Goal: Browse casually: Explore the website without a specific task or goal

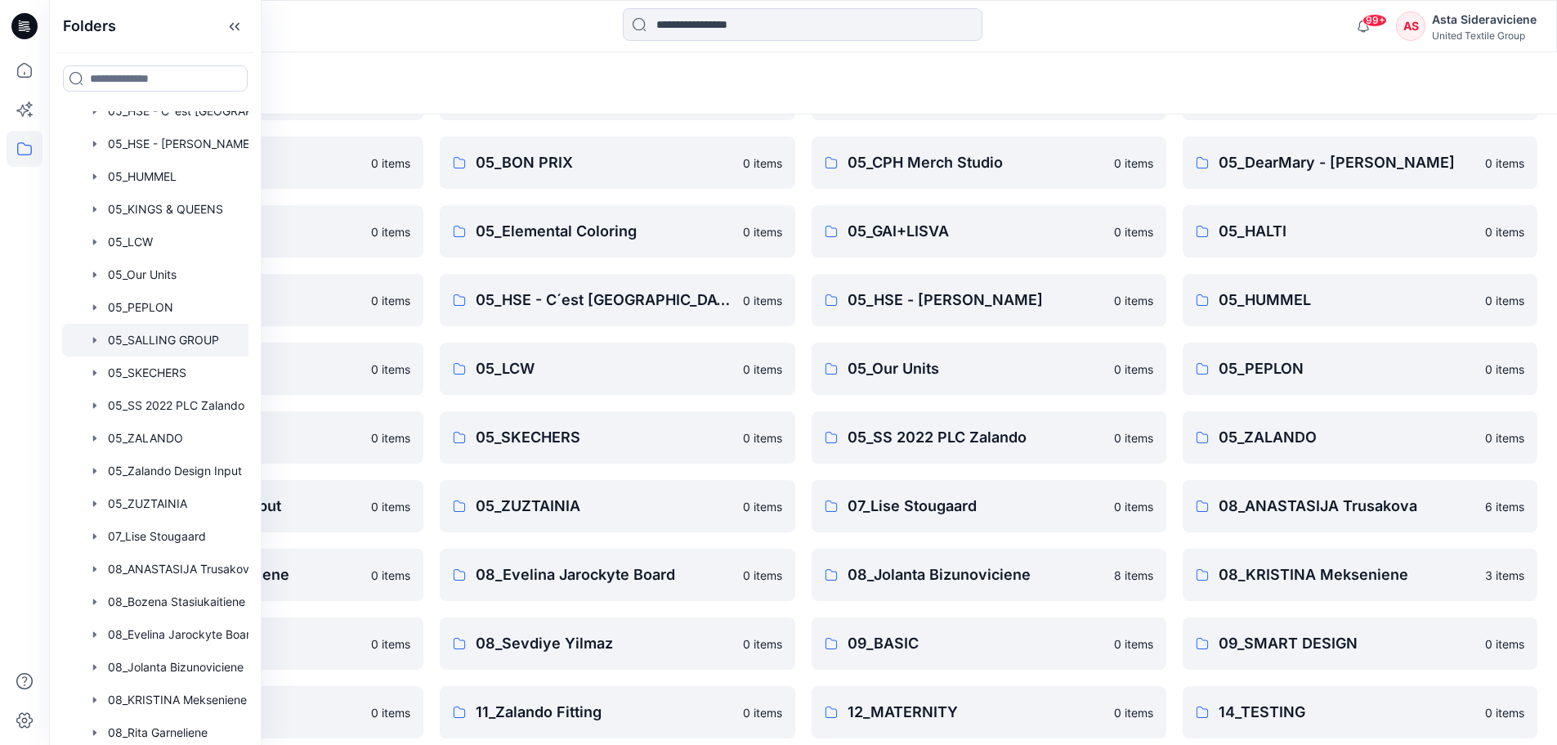
scroll to position [841, 0]
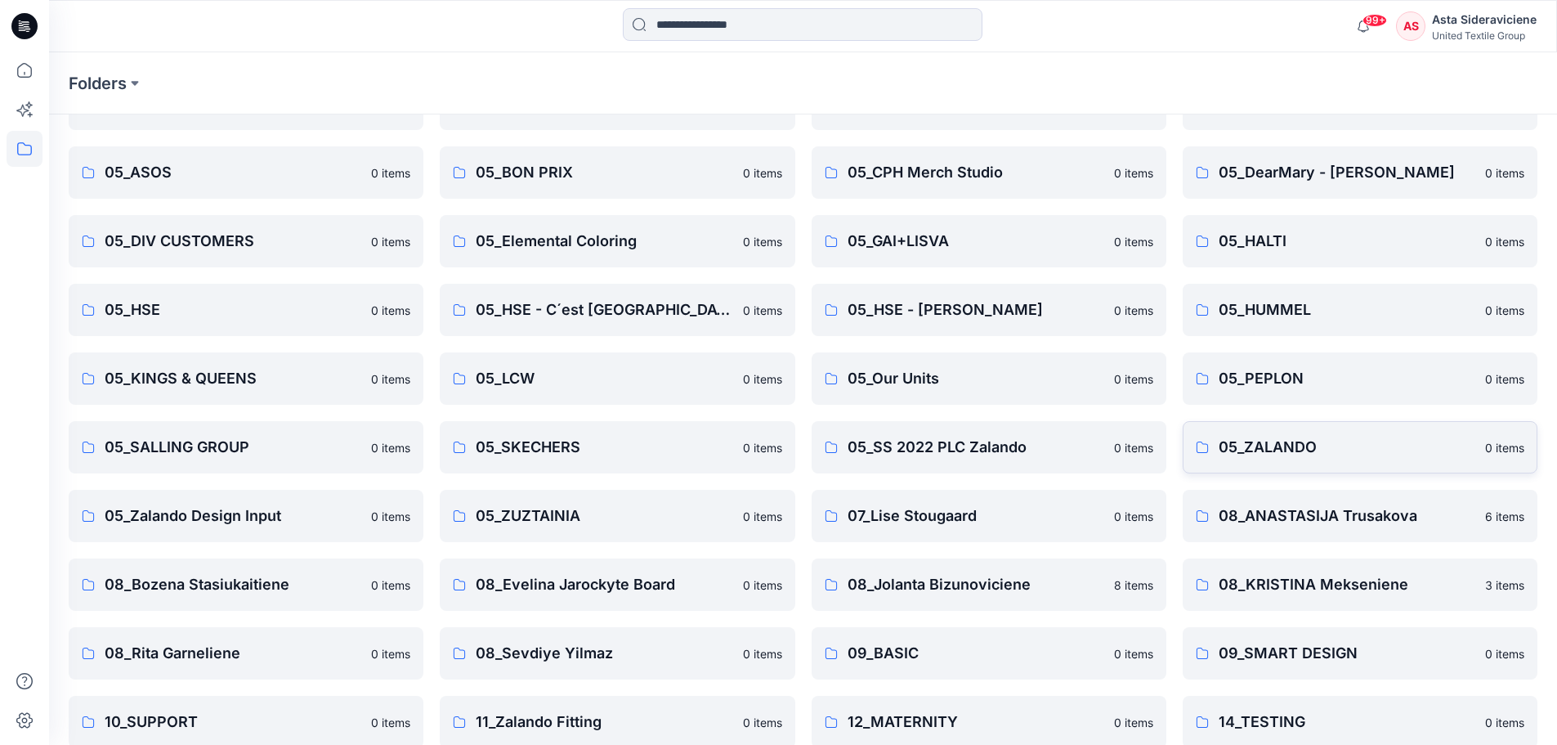
scroll to position [327, 0]
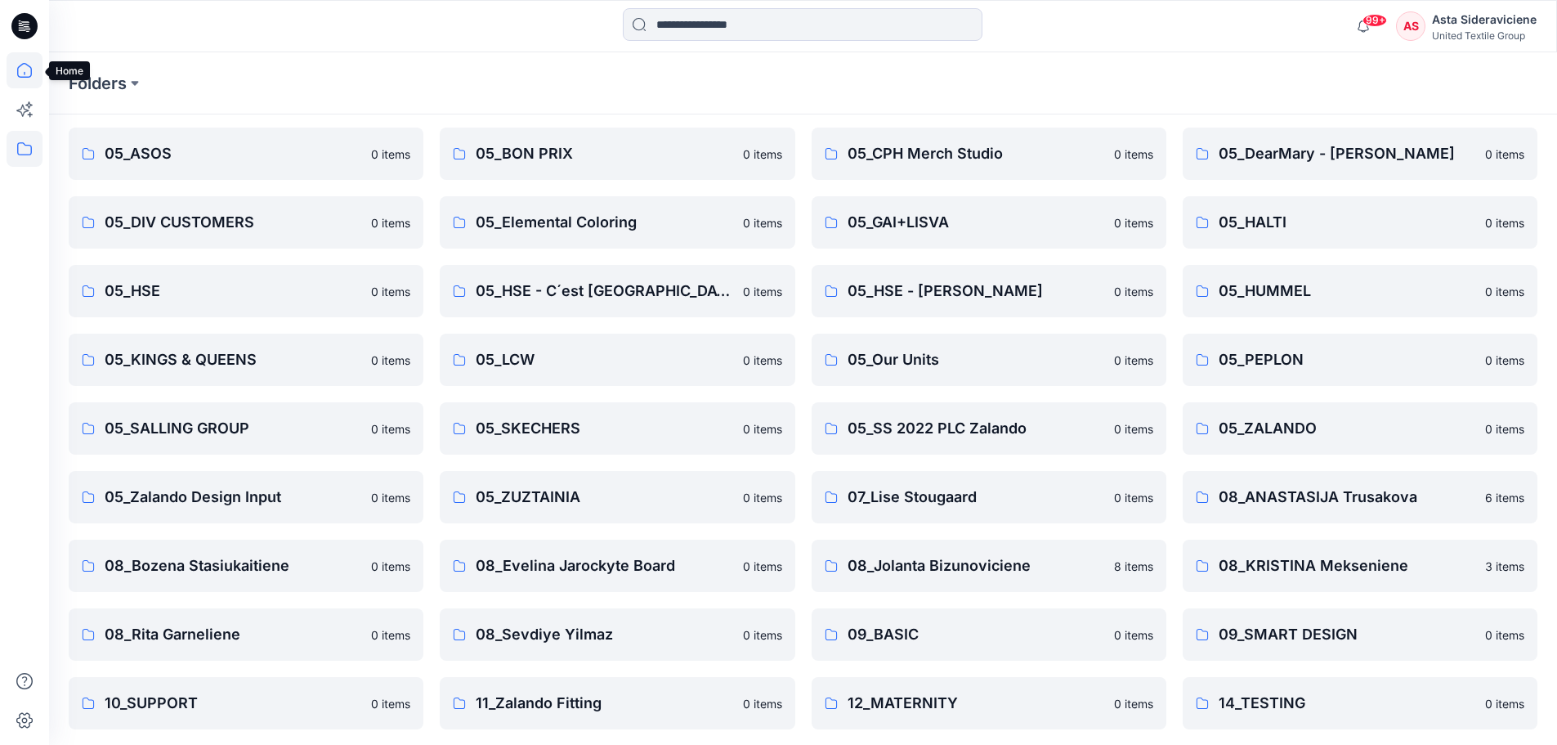
click at [19, 70] on icon at bounding box center [25, 70] width 36 height 36
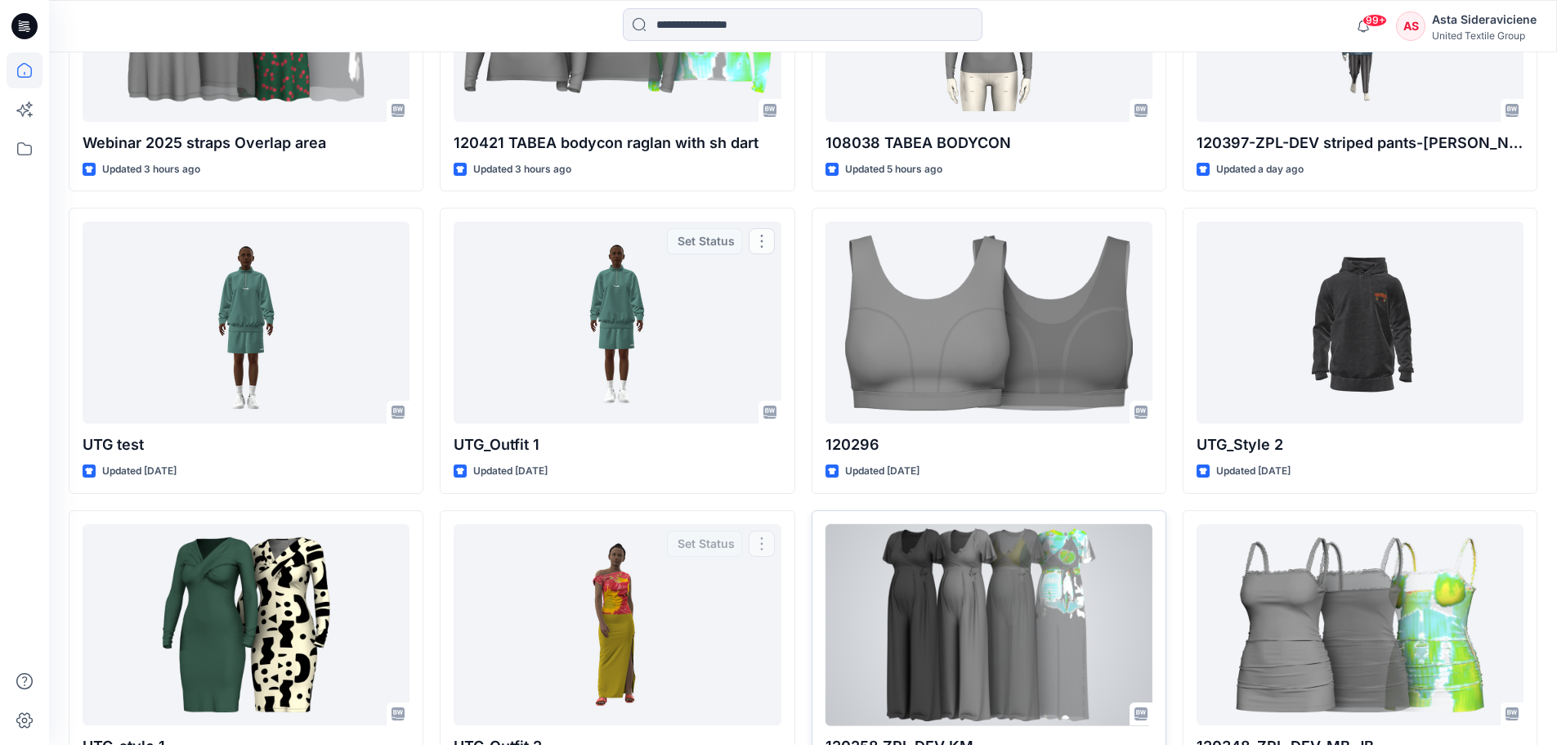
scroll to position [736, 0]
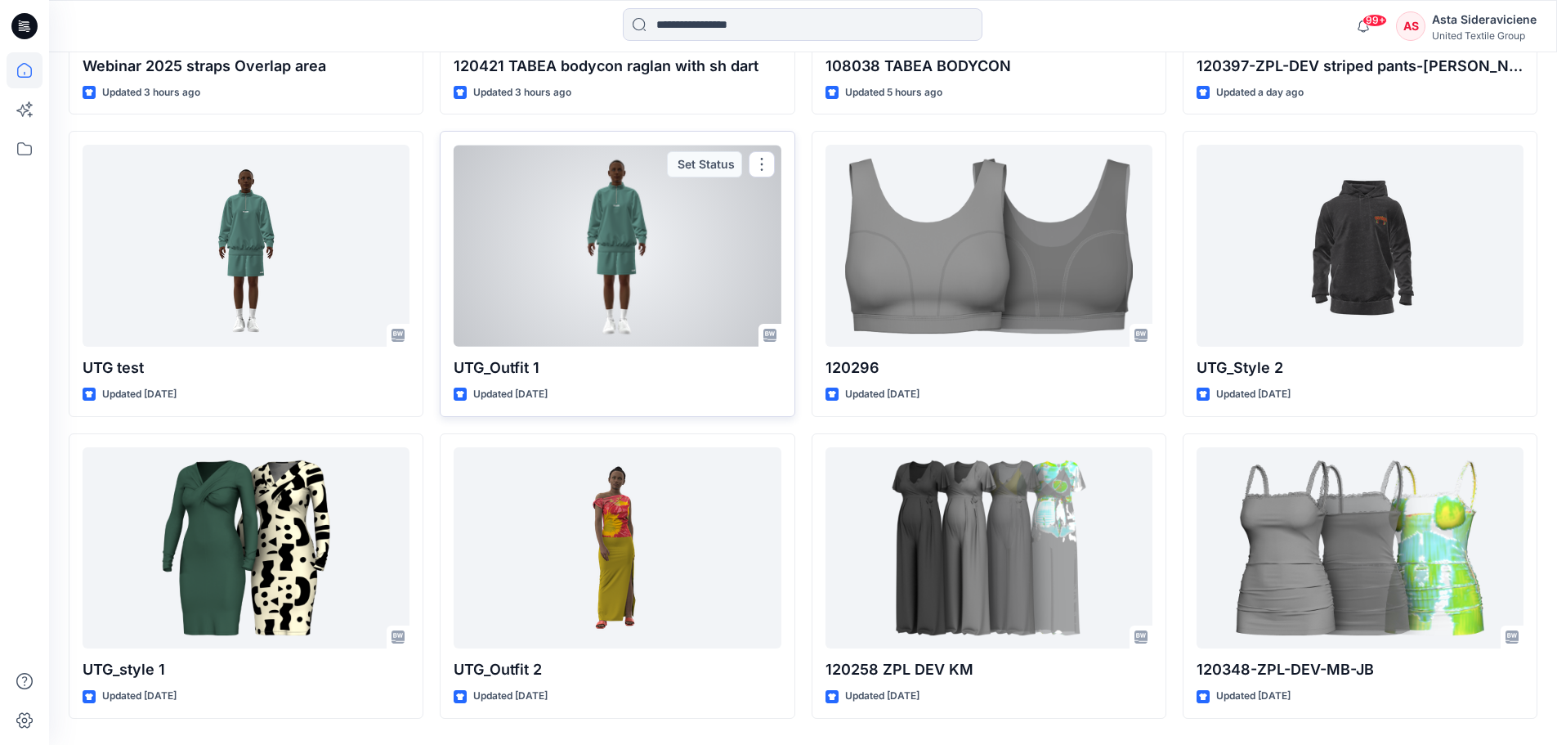
click at [616, 266] on div at bounding box center [617, 246] width 327 height 202
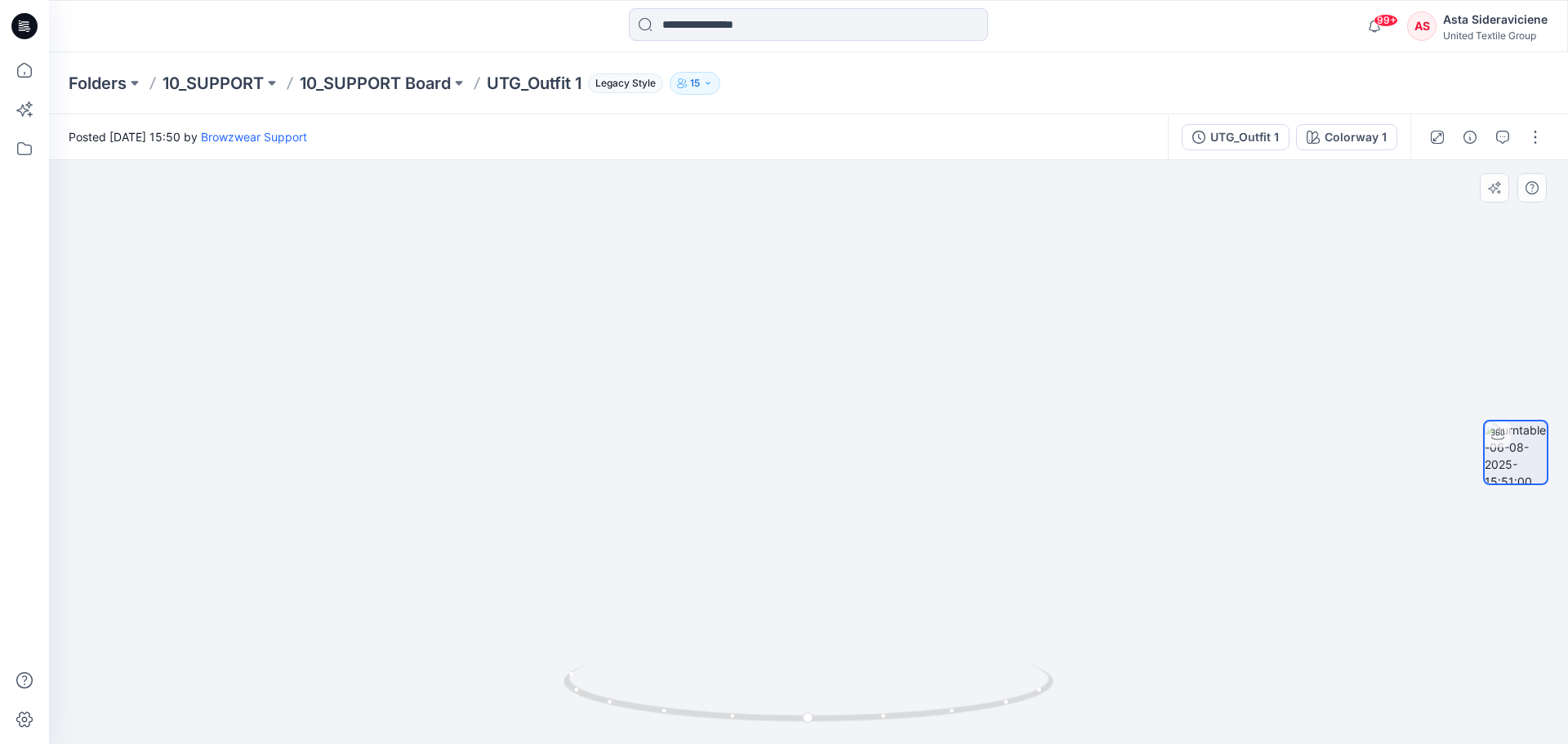
drag, startPoint x: 807, startPoint y: 290, endPoint x: 718, endPoint y: 464, distance: 195.4
click at [718, 464] on img at bounding box center [808, 334] width 1407 height 821
click at [25, 69] on icon at bounding box center [25, 70] width 36 height 36
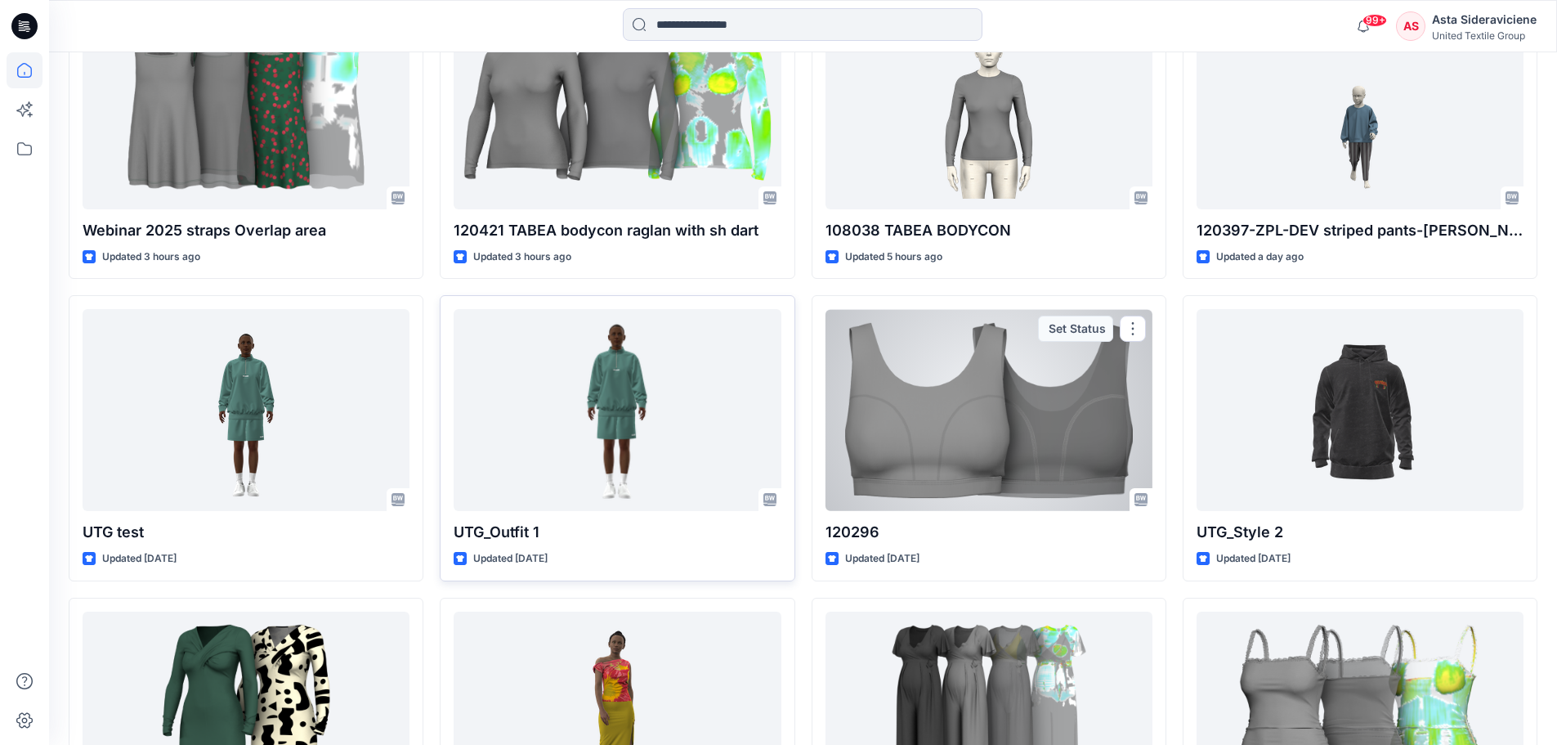
scroll to position [572, 0]
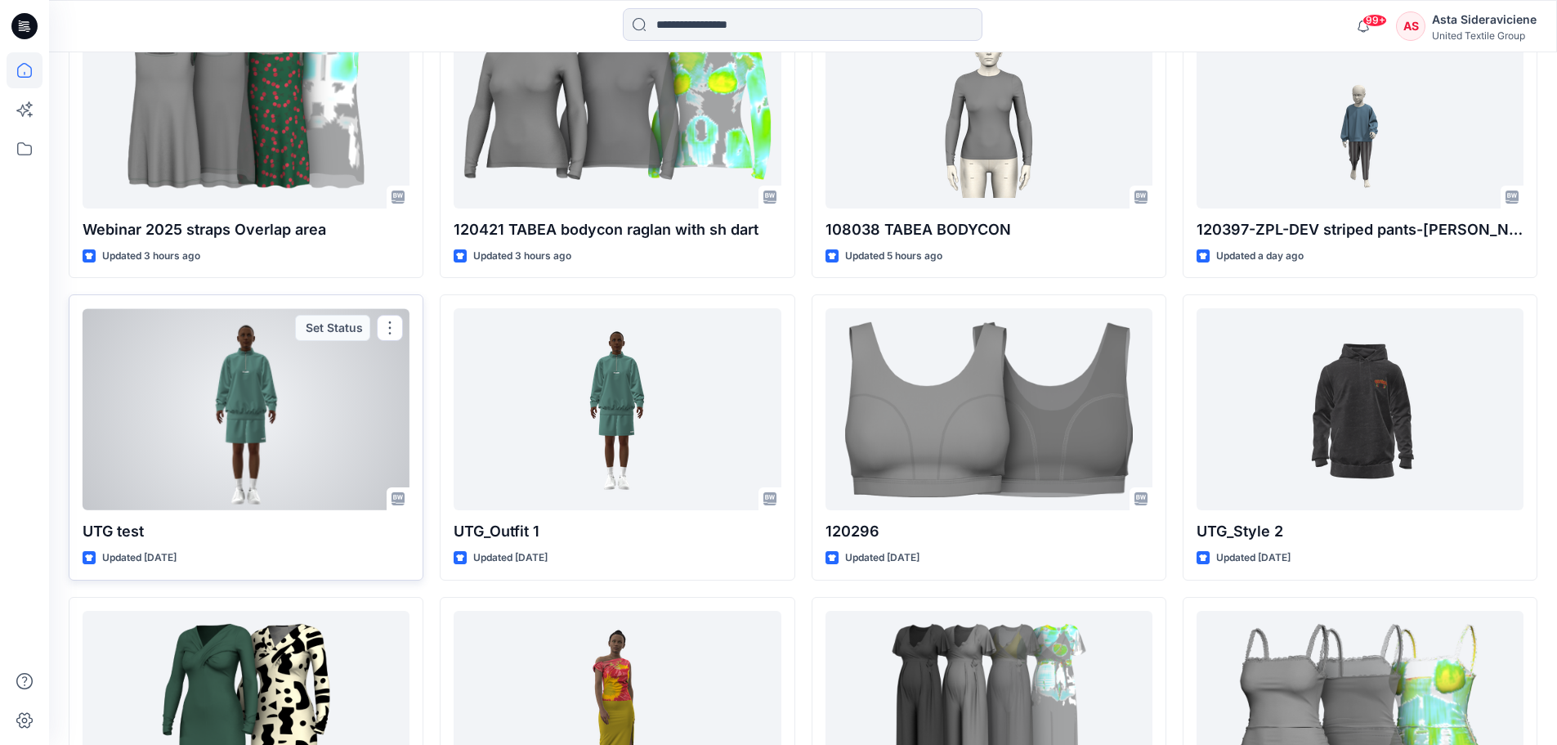
click at [249, 407] on div at bounding box center [246, 409] width 327 height 202
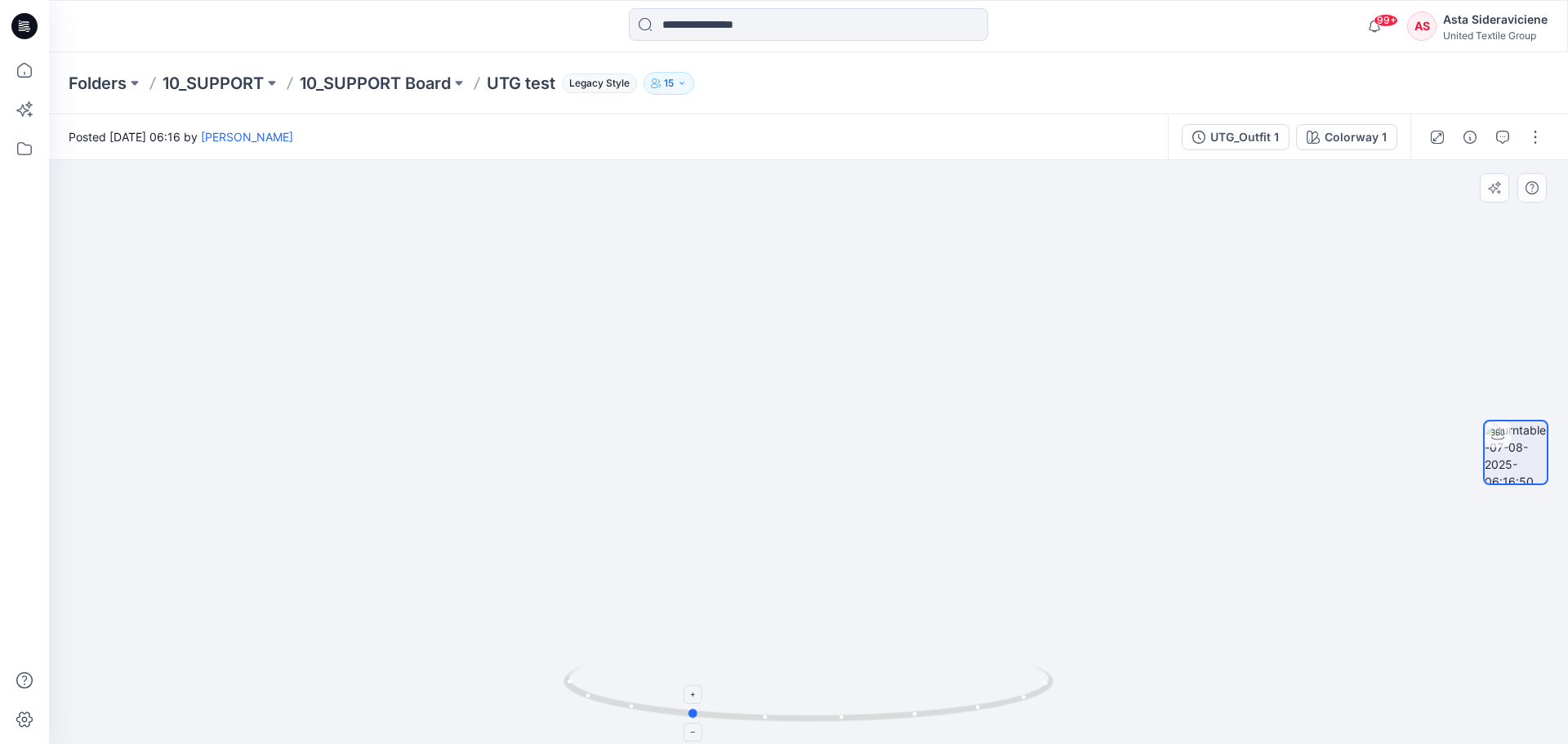
drag, startPoint x: 812, startPoint y: 716, endPoint x: 693, endPoint y: 681, distance: 124.0
click at [693, 681] on icon at bounding box center [810, 694] width 494 height 61
drag, startPoint x: 690, startPoint y: 721, endPoint x: 791, endPoint y: 680, distance: 109.0
click at [475, 686] on div at bounding box center [808, 451] width 1519 height 583
drag, startPoint x: 913, startPoint y: 720, endPoint x: 864, endPoint y: 641, distance: 93.0
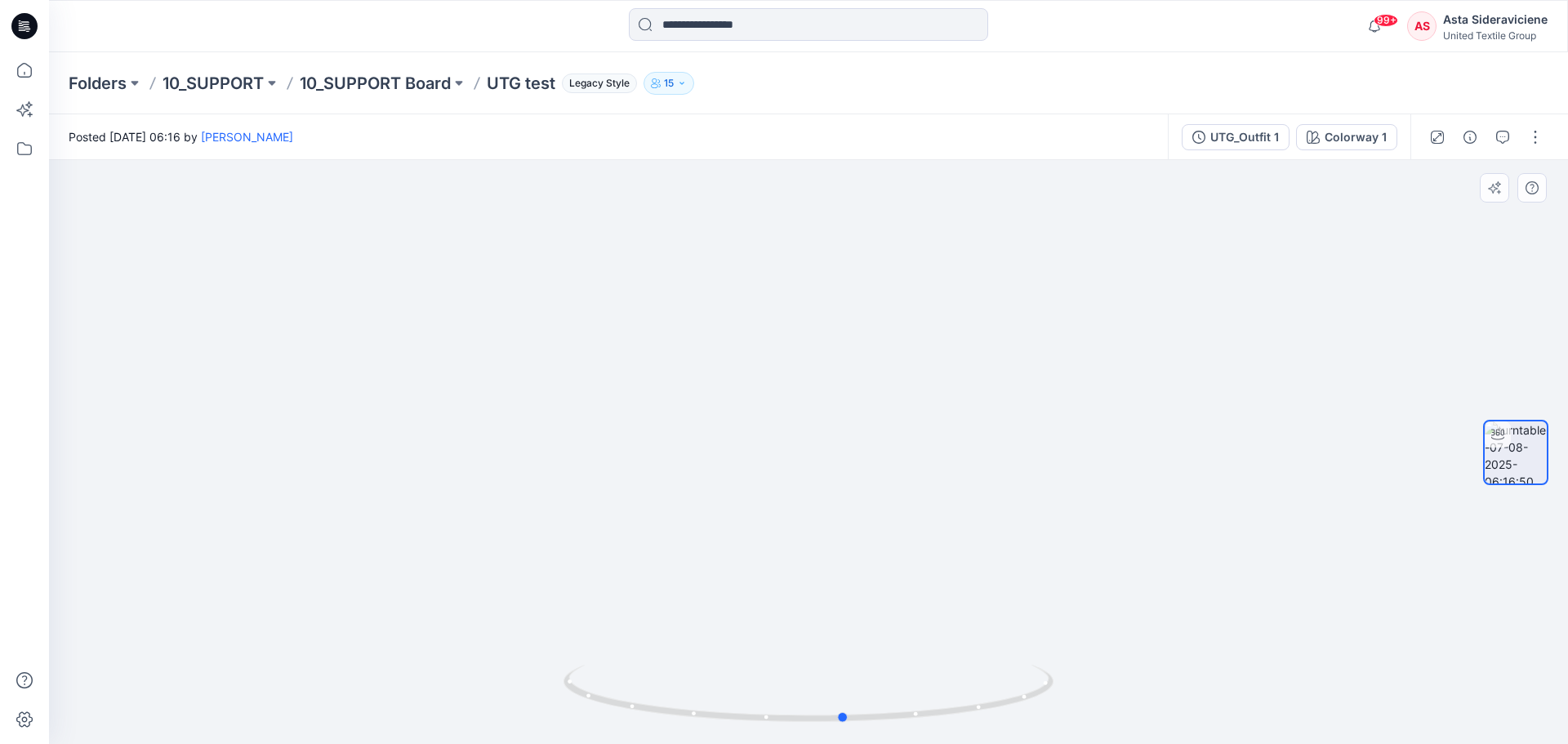
click at [792, 704] on icon at bounding box center [810, 694] width 494 height 61
click at [26, 69] on icon at bounding box center [25, 70] width 36 height 36
